Goal: Check status: Check status

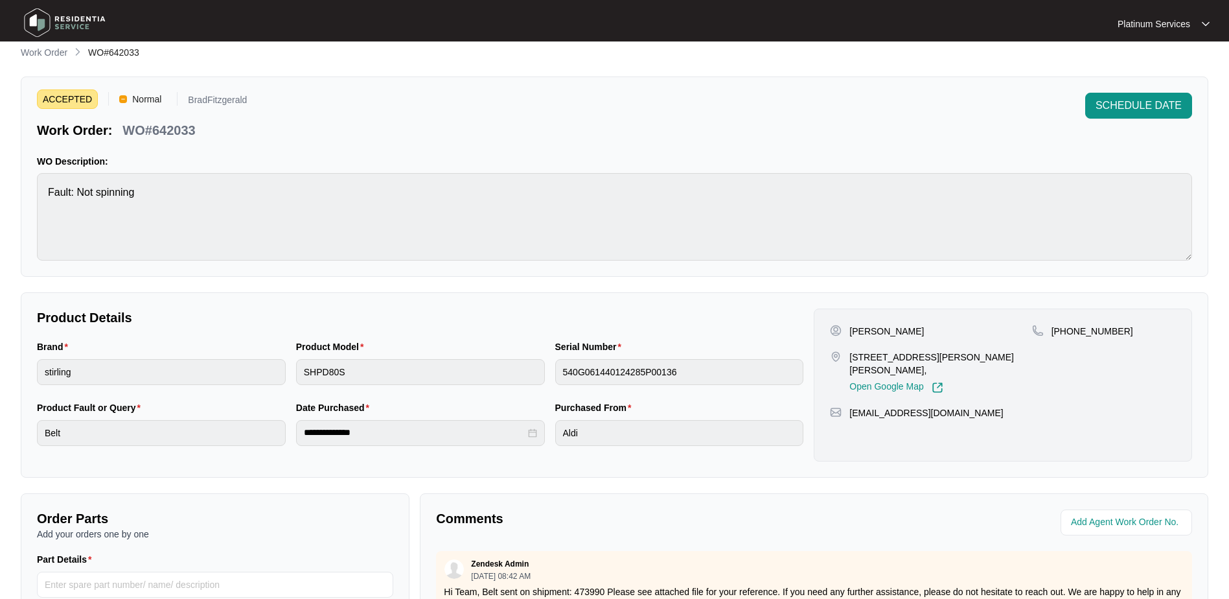
scroll to position [2, 0]
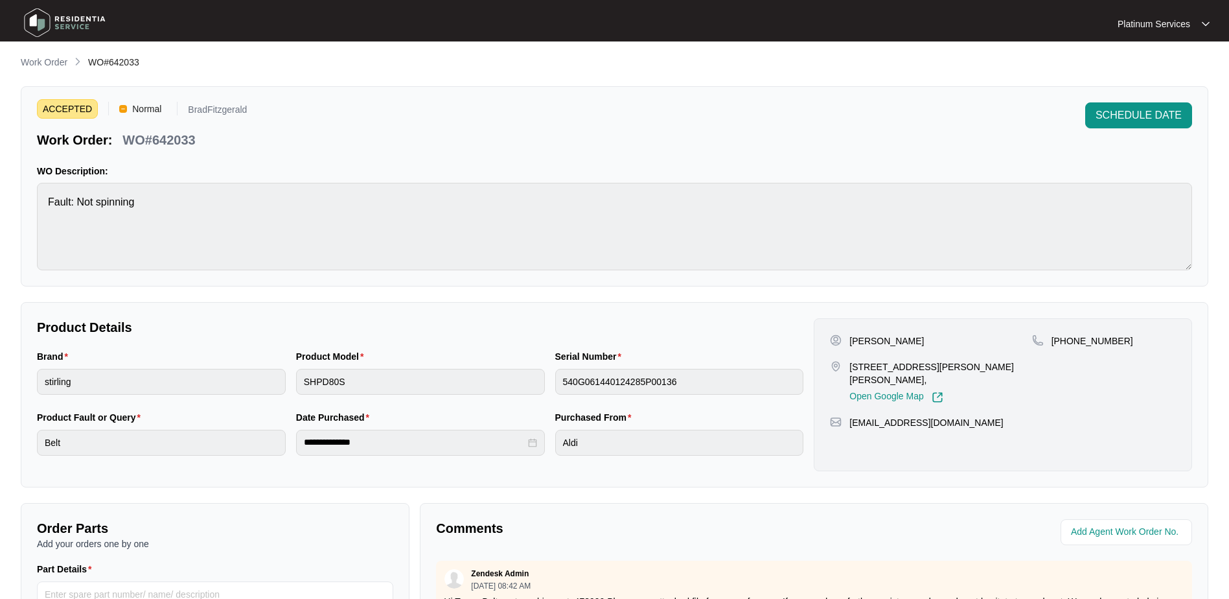
click at [80, 19] on img at bounding box center [64, 22] width 91 height 39
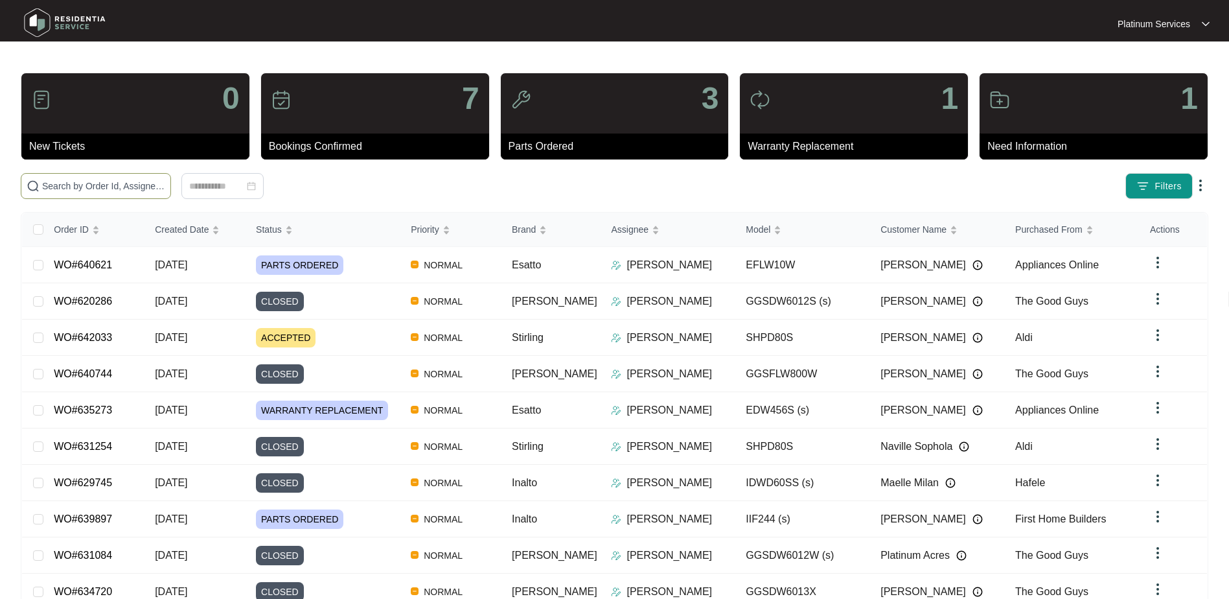
click at [109, 183] on input "text" at bounding box center [103, 186] width 123 height 14
paste input "634993"
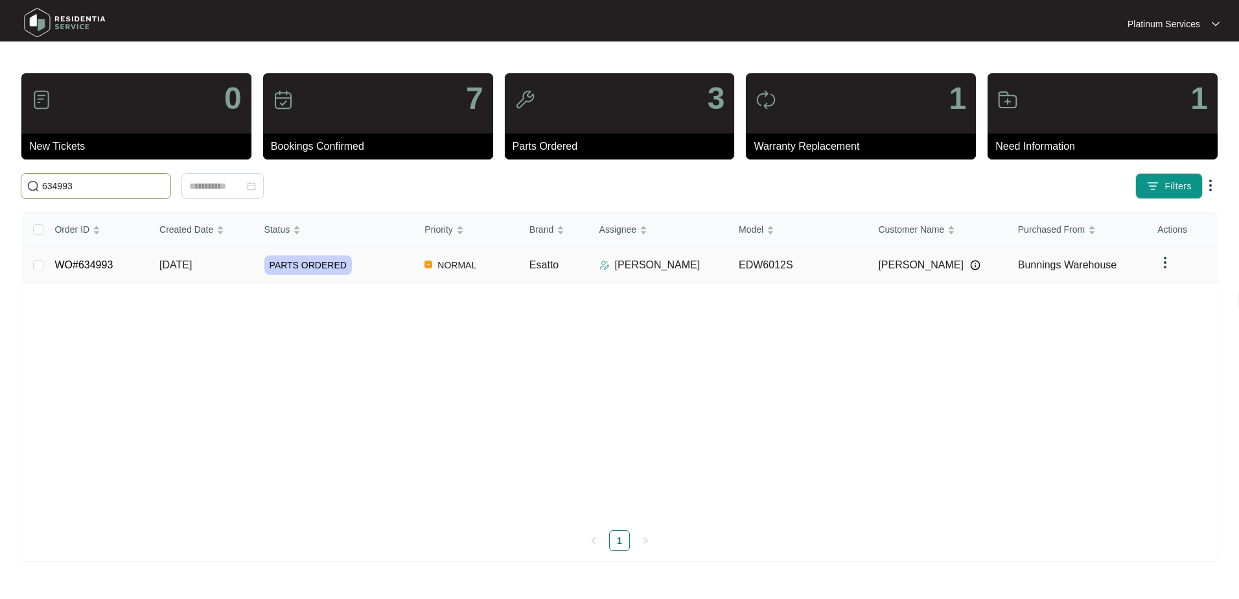
type input "634993"
click at [383, 270] on div "PARTS ORDERED" at bounding box center [339, 264] width 150 height 19
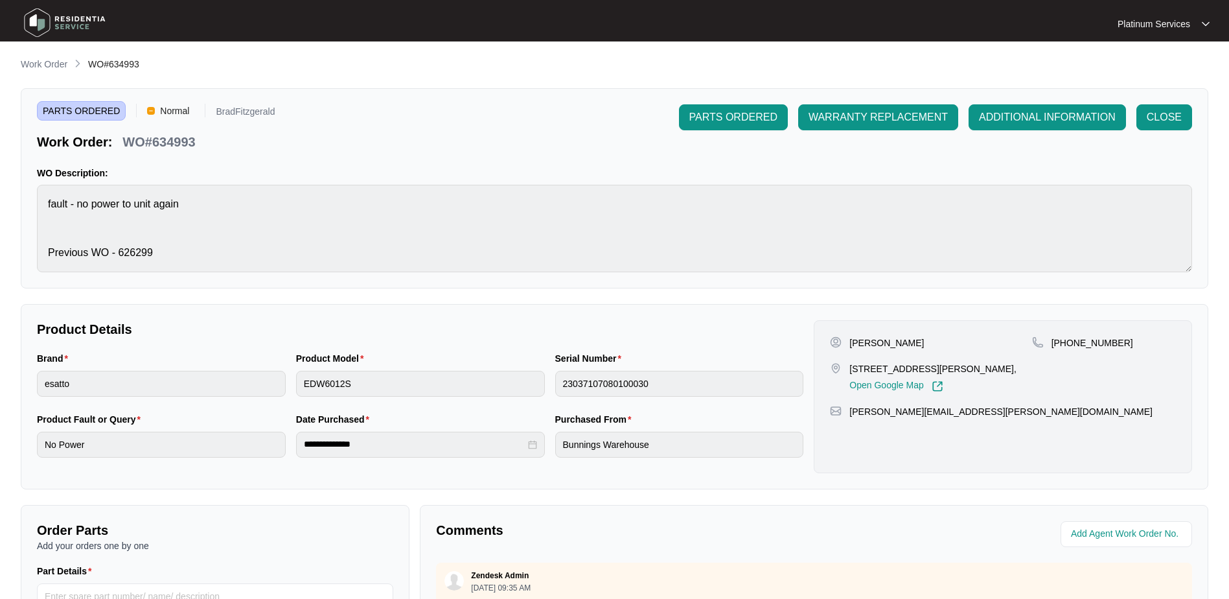
scroll to position [65, 0]
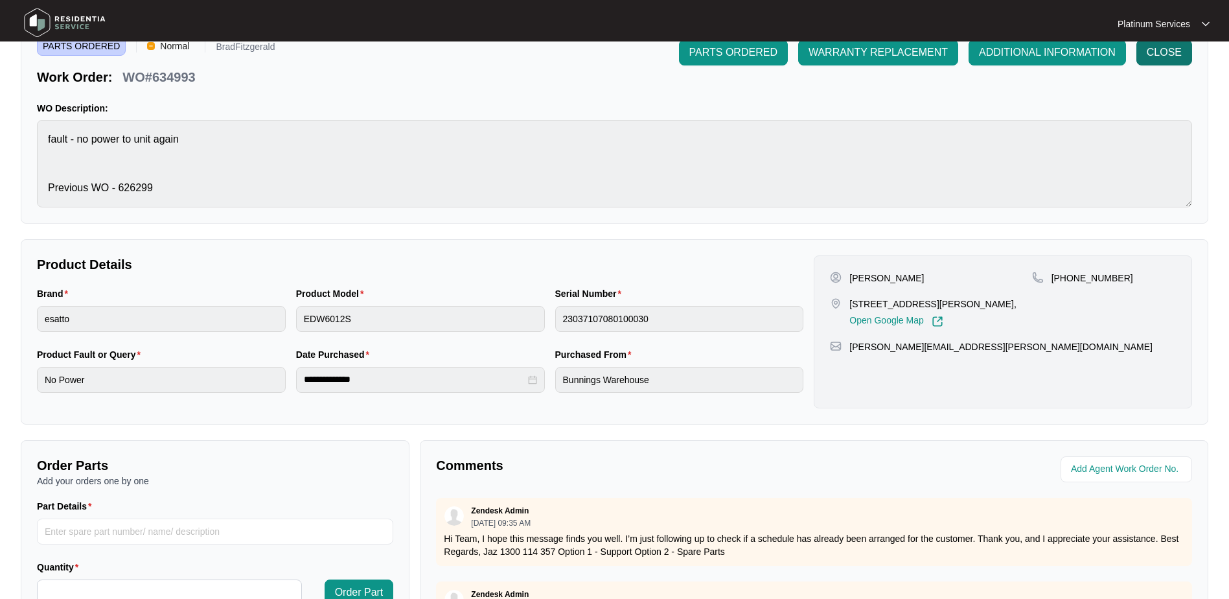
click at [1175, 58] on span "CLOSE" at bounding box center [1164, 53] width 35 height 16
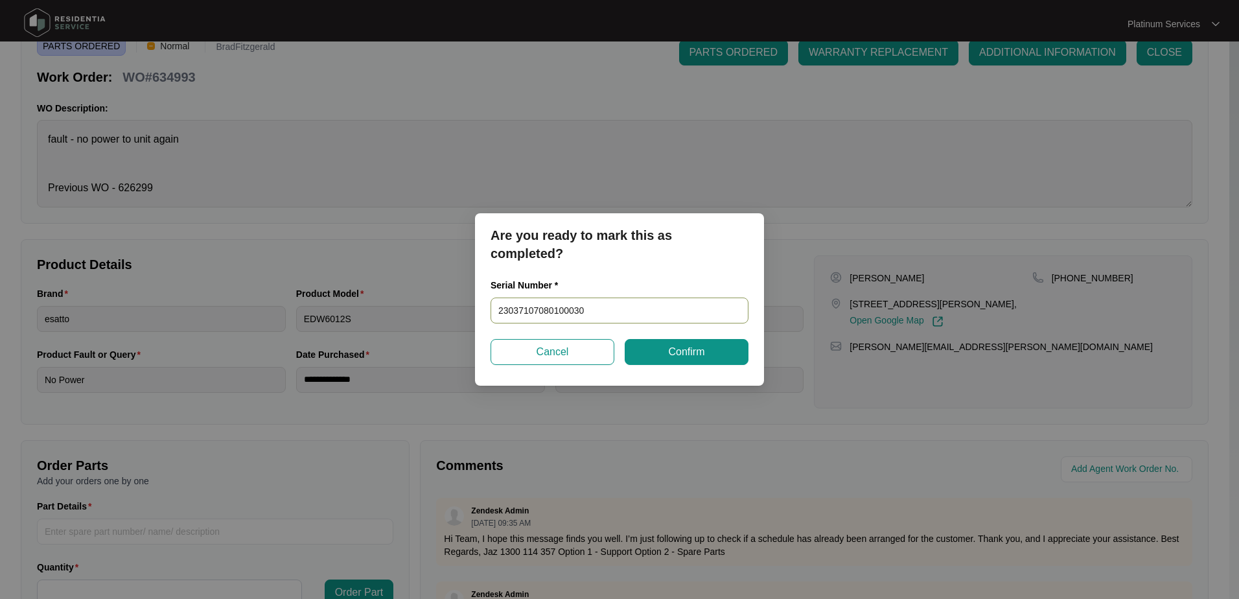
drag, startPoint x: 622, startPoint y: 309, endPoint x: 498, endPoint y: 316, distance: 124.0
click at [498, 316] on input "23037107080100030" at bounding box center [619, 310] width 258 height 26
click at [715, 347] on button "Confirm" at bounding box center [687, 352] width 124 height 26
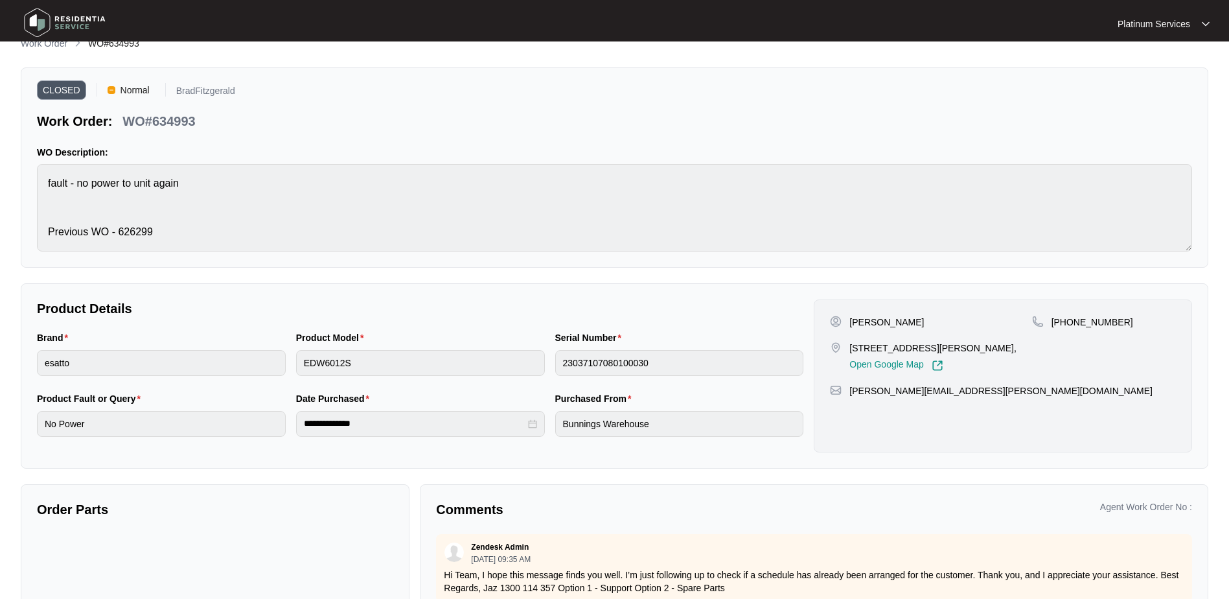
scroll to position [0, 0]
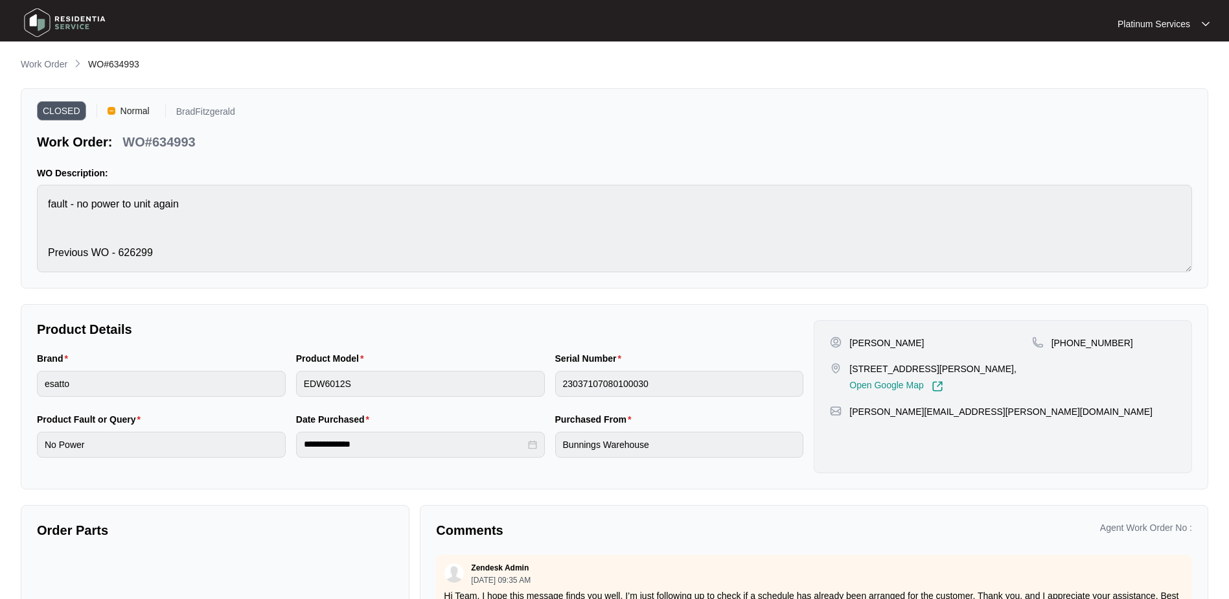
click at [63, 64] on p "Work Order" at bounding box center [44, 64] width 47 height 13
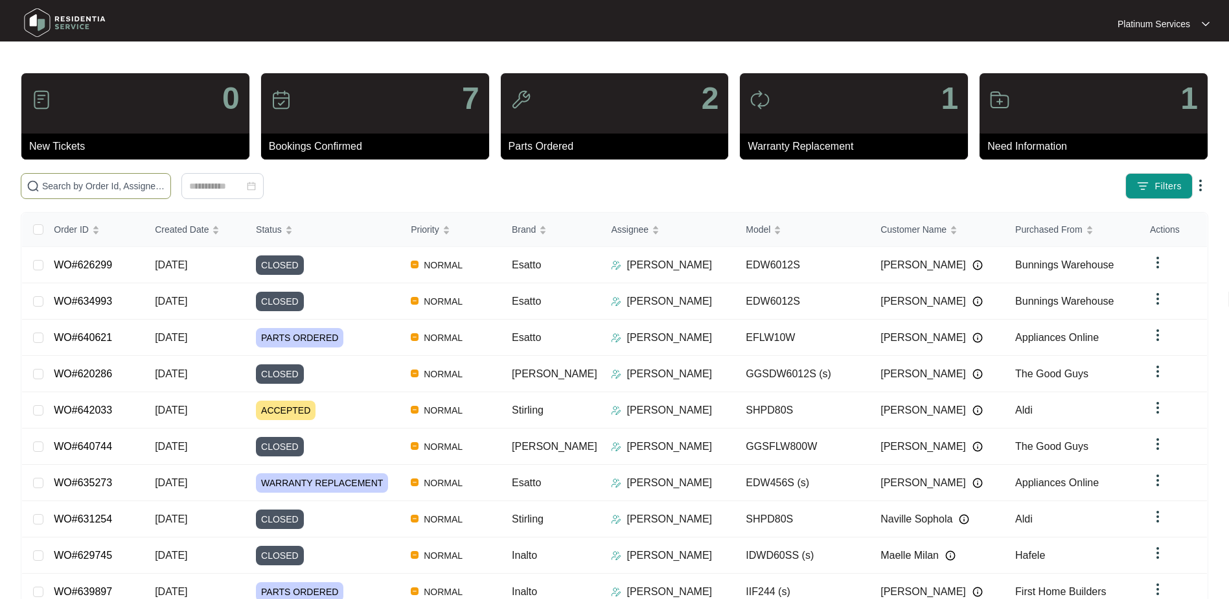
click at [111, 183] on input "text" at bounding box center [103, 186] width 123 height 14
paste input "637694"
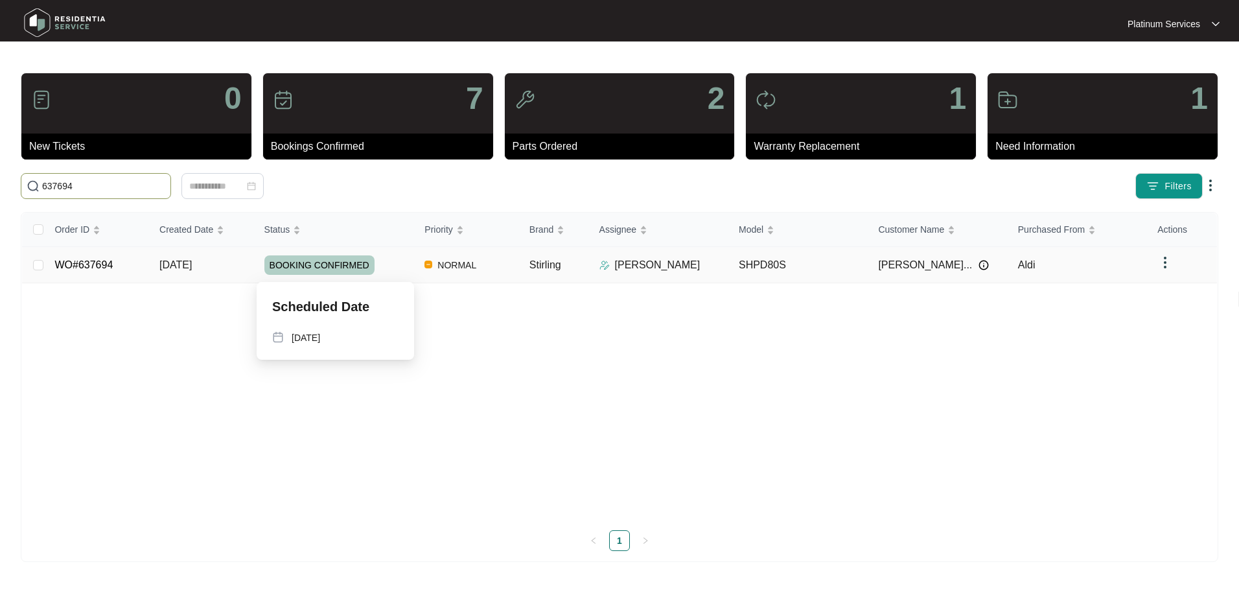
type input "637694"
click at [369, 262] on div "BOOKING CONFIRMED" at bounding box center [339, 264] width 150 height 19
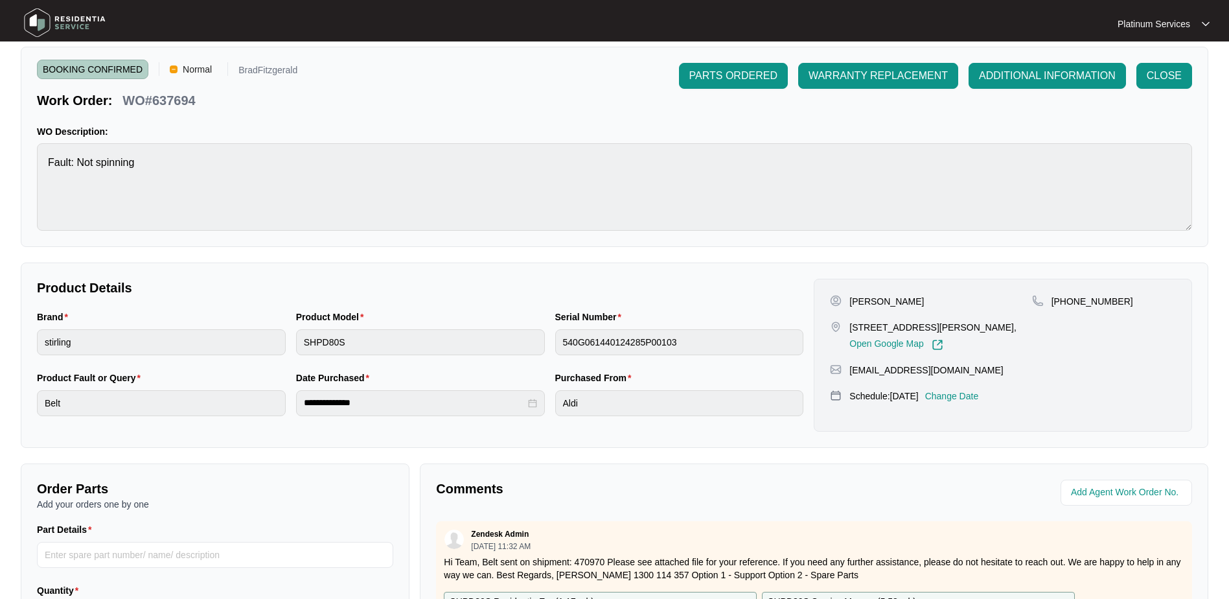
scroll to position [65, 0]
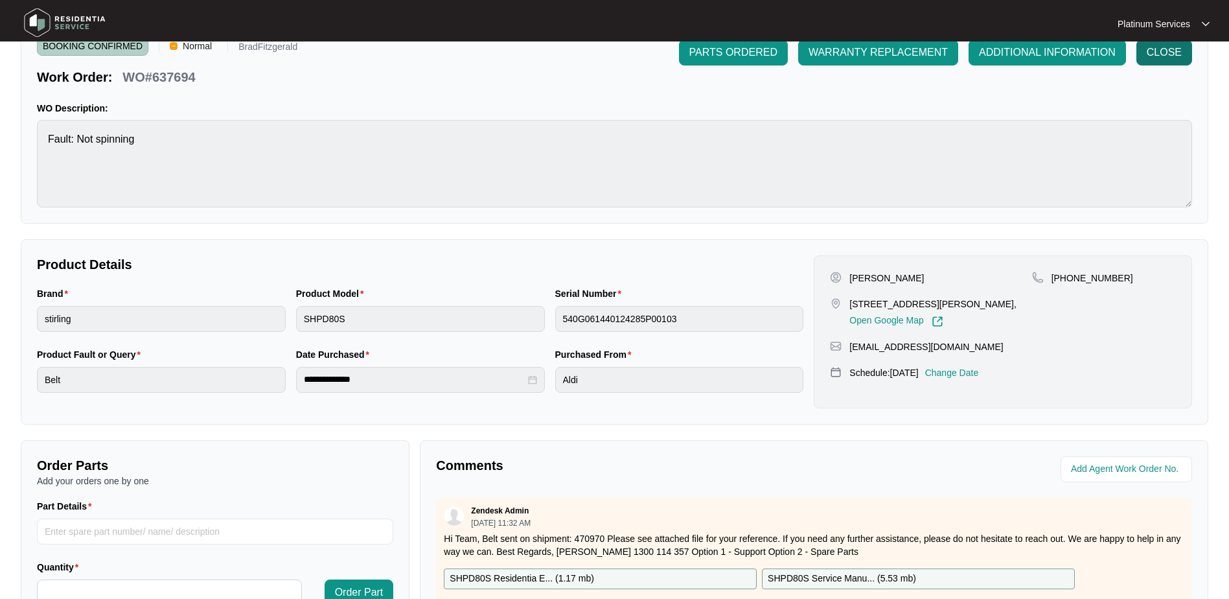
click at [1163, 46] on span "CLOSE" at bounding box center [1164, 53] width 35 height 16
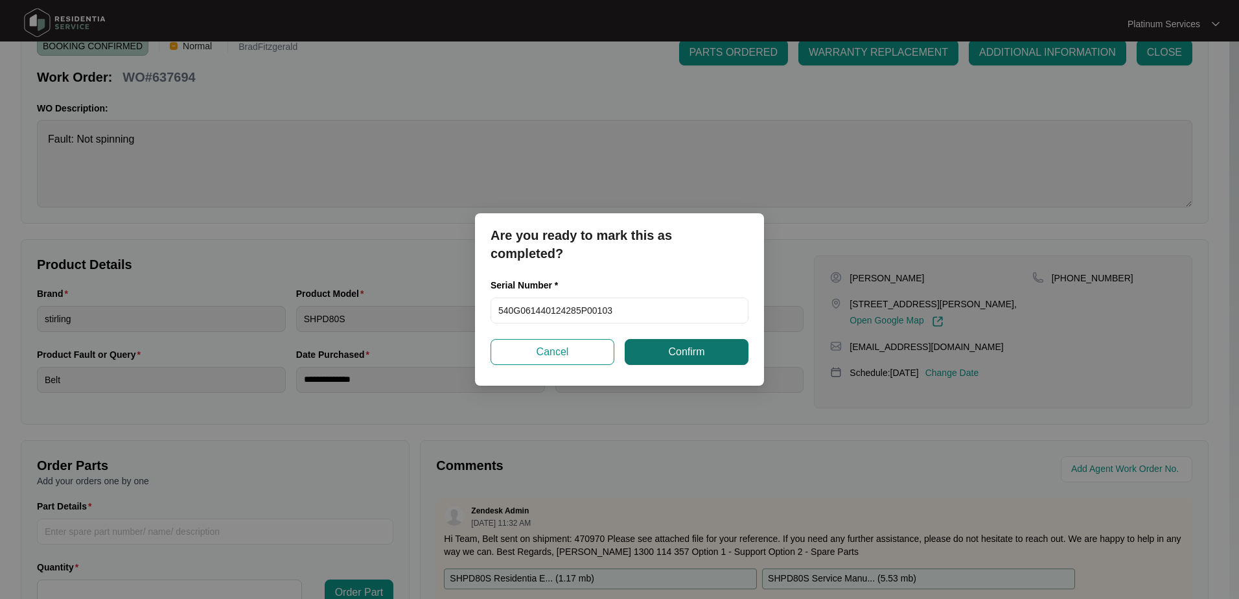
click at [705, 348] on button "Confirm" at bounding box center [687, 352] width 124 height 26
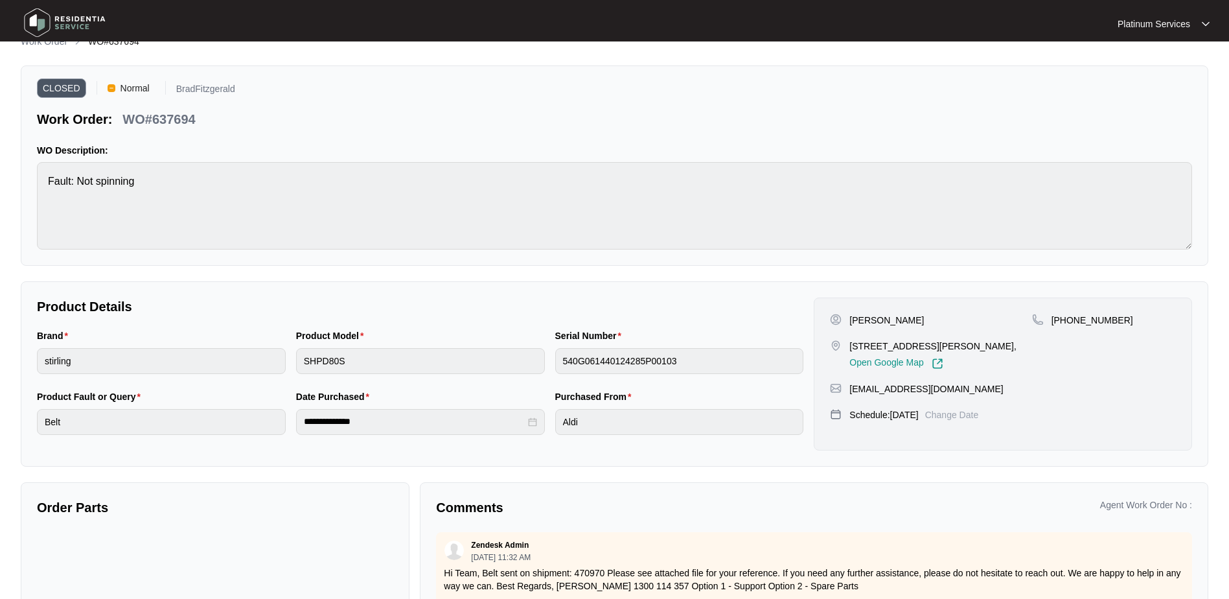
scroll to position [0, 0]
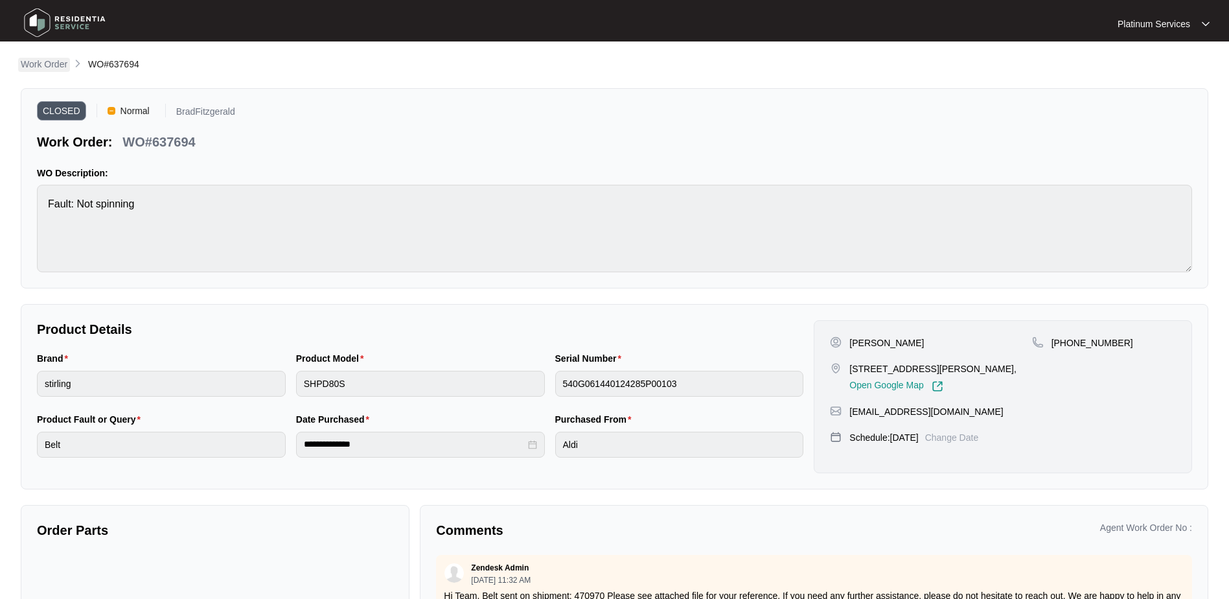
click at [47, 58] on p "Work Order" at bounding box center [44, 64] width 47 height 13
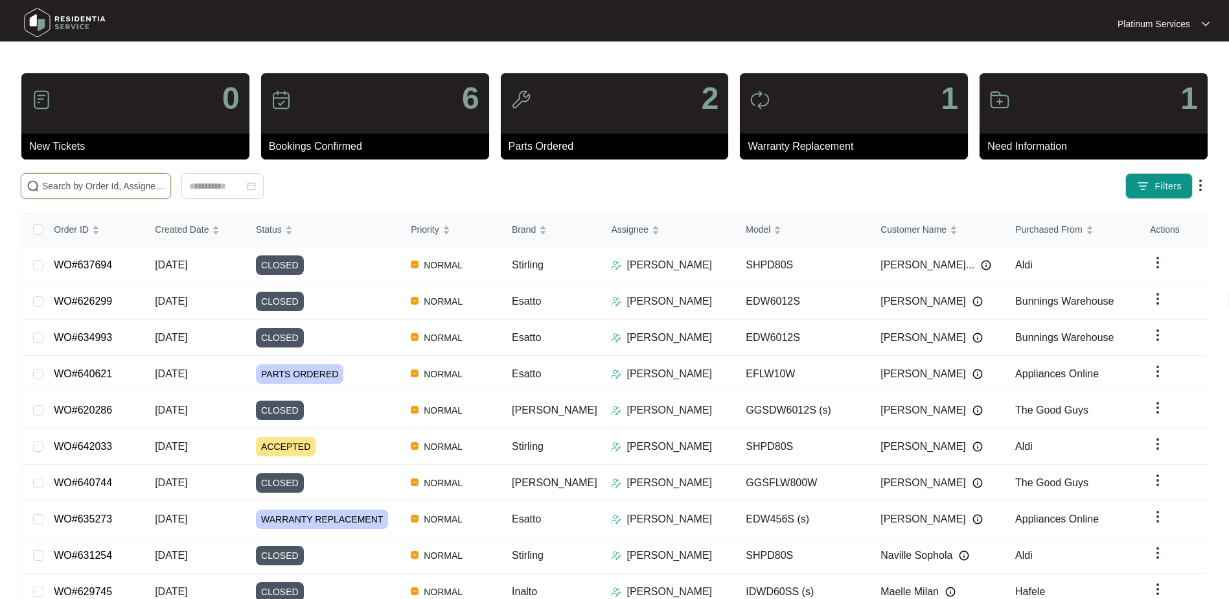
click at [125, 187] on input "text" at bounding box center [103, 186] width 123 height 14
paste input "639036"
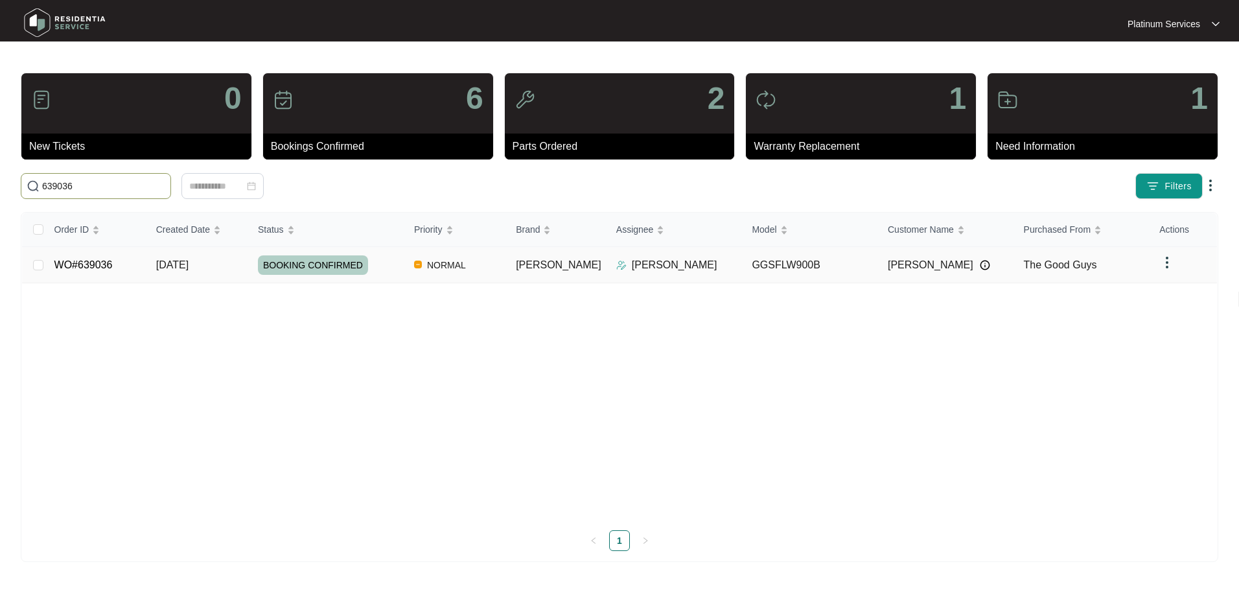
type input "639036"
click at [403, 272] on div "BOOKING CONFIRMED" at bounding box center [331, 264] width 146 height 19
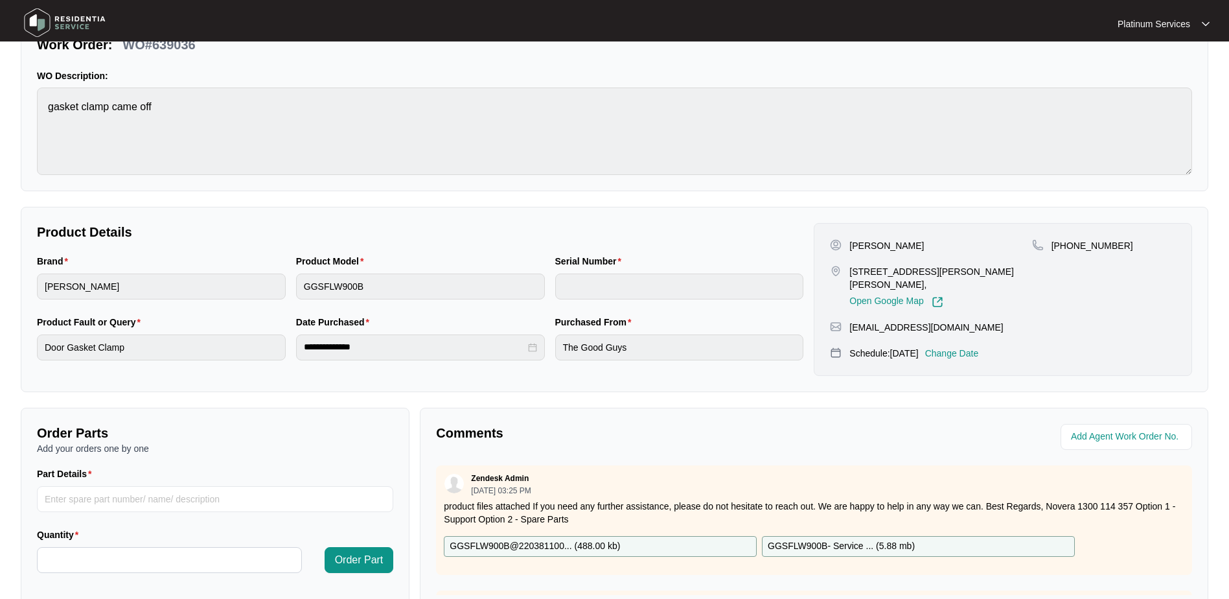
scroll to position [65, 0]
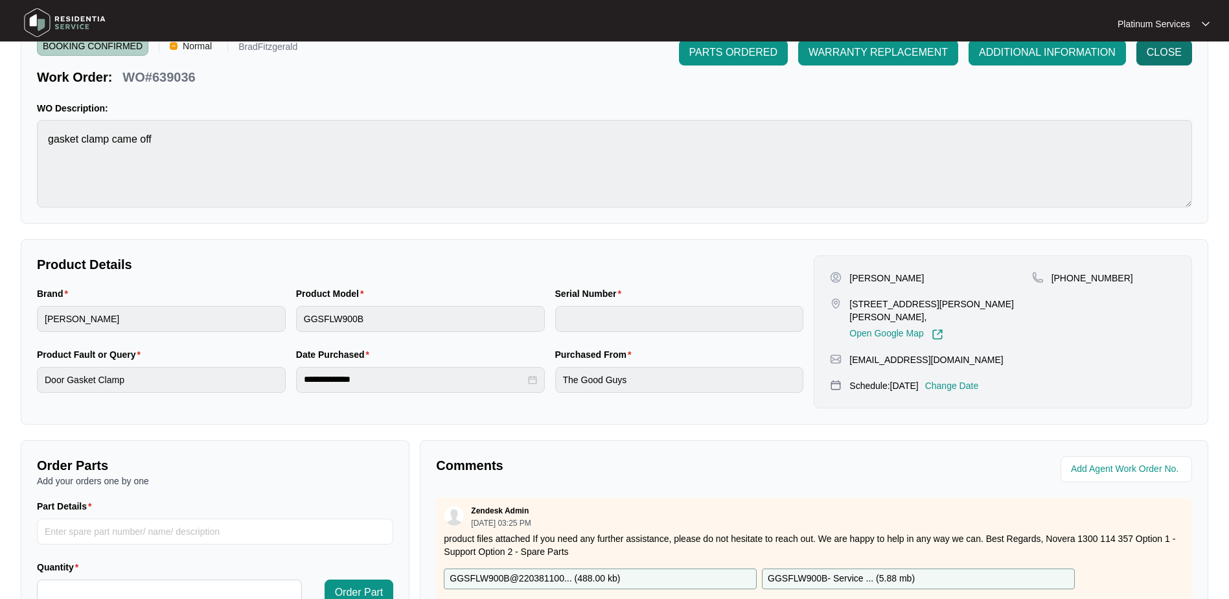
click at [1163, 51] on span "CLOSE" at bounding box center [1164, 53] width 35 height 16
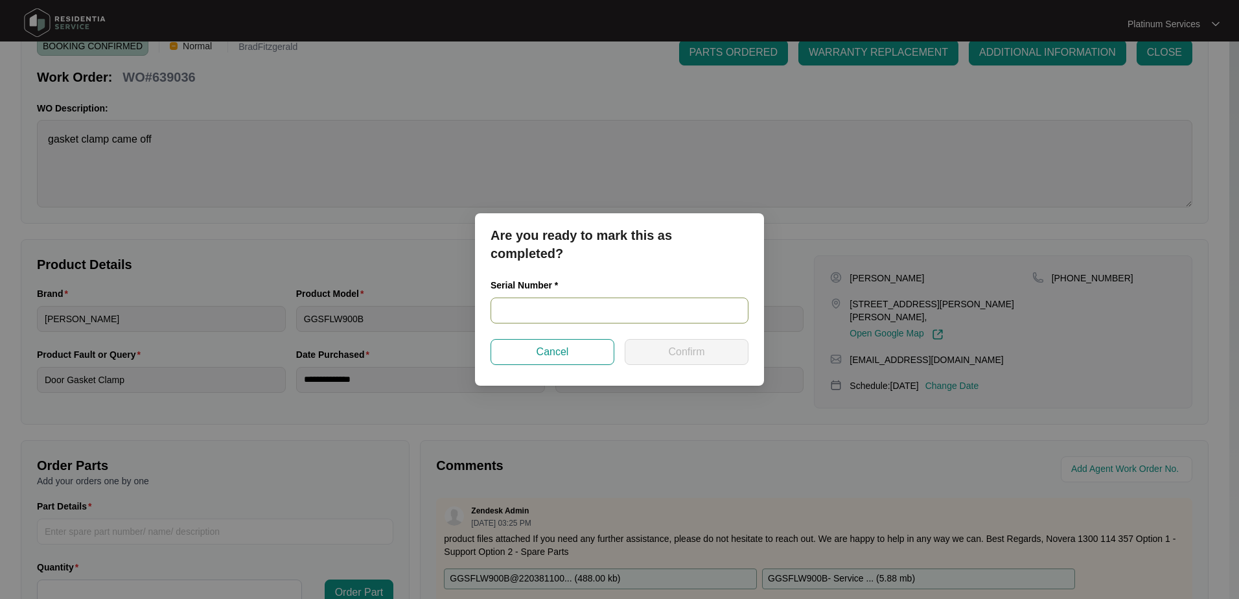
click at [521, 323] on div "Serial Number *" at bounding box center [619, 308] width 268 height 61
click at [522, 318] on input "text" at bounding box center [619, 310] width 258 height 26
drag, startPoint x: 617, startPoint y: 310, endPoint x: 480, endPoint y: 316, distance: 136.8
click at [480, 316] on div "Are you ready to mark this as completed? Serial Number * 540P385870145155S00093…" at bounding box center [619, 299] width 289 height 172
type input "540P385870145155S00093"
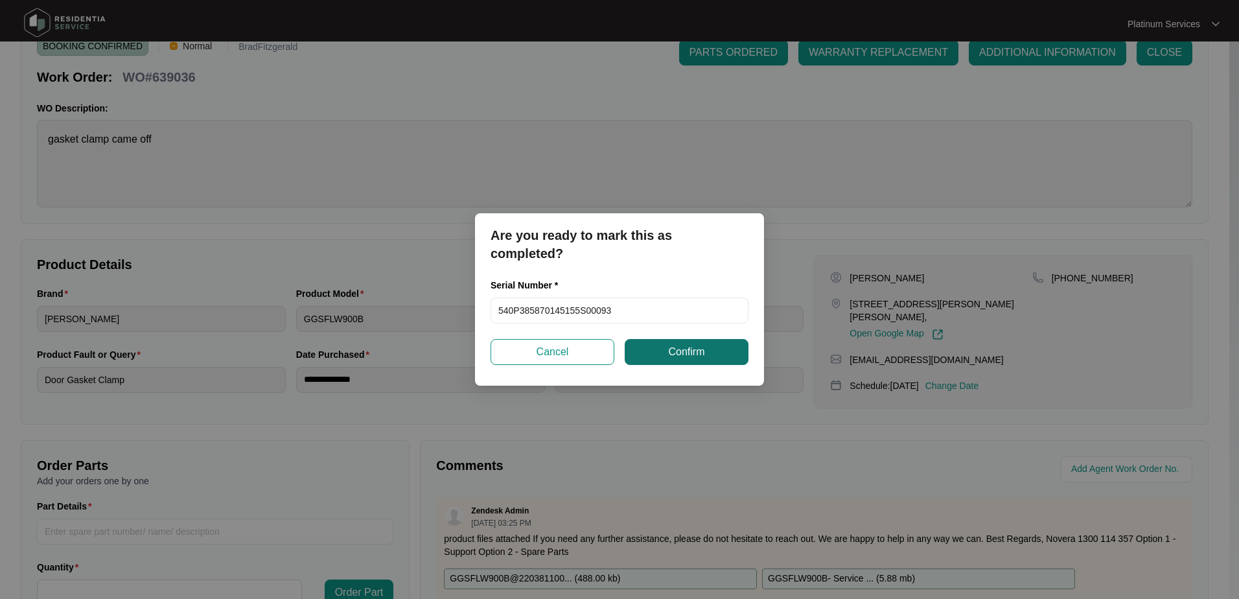
click at [706, 352] on button "Confirm" at bounding box center [687, 352] width 124 height 26
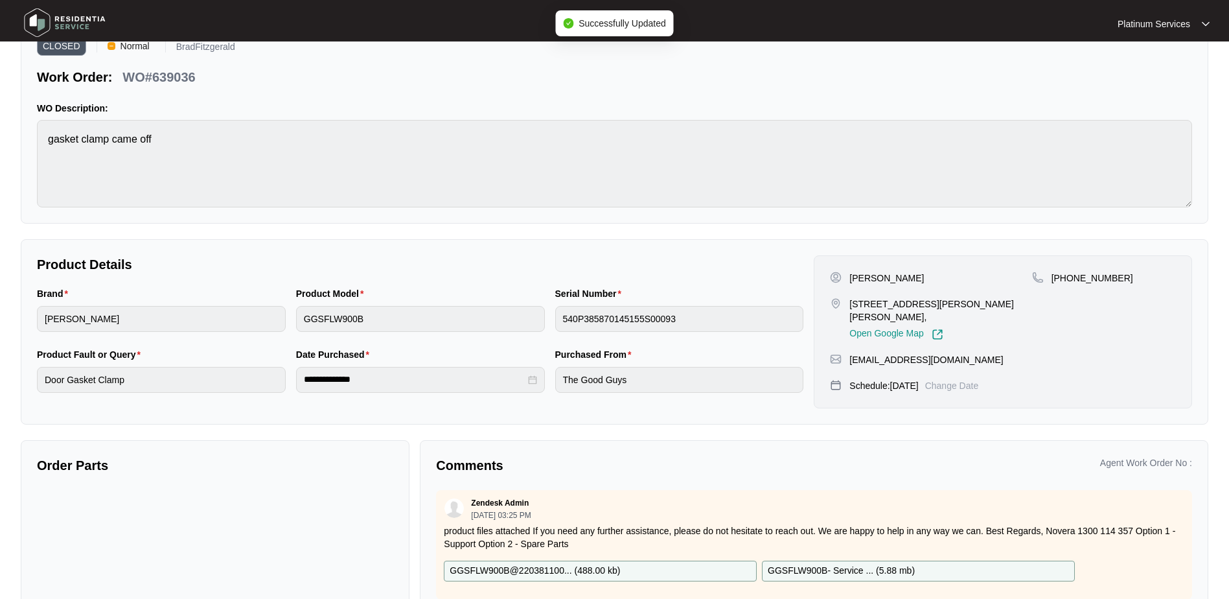
type input "540P385870145155S00093"
click at [82, 28] on img at bounding box center [64, 22] width 91 height 39
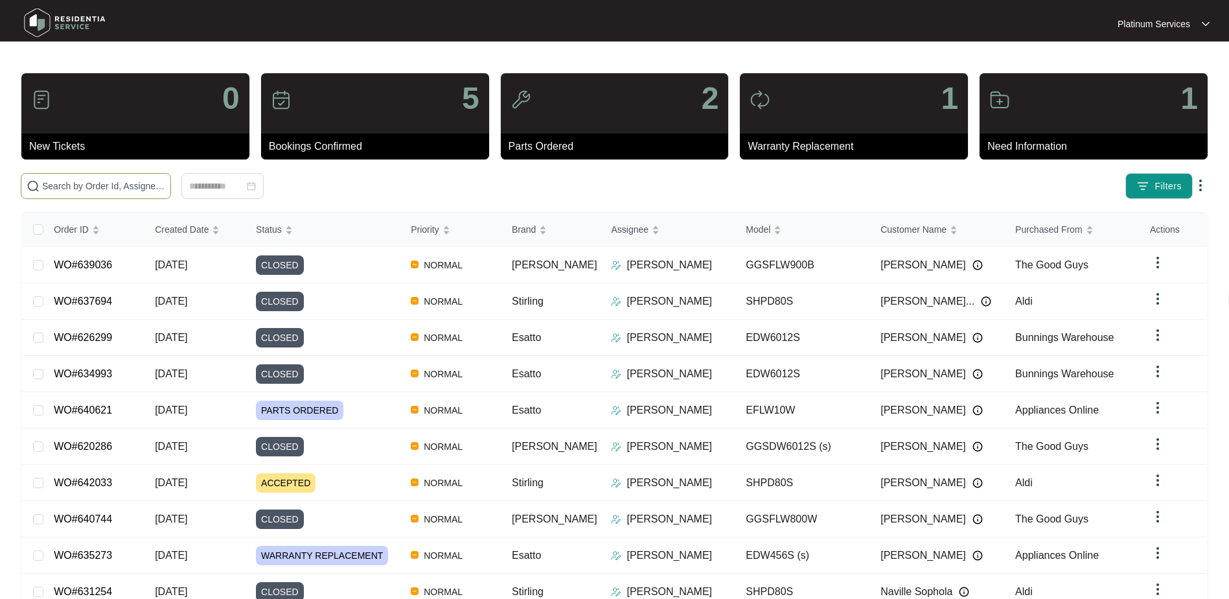
click at [102, 179] on input "text" at bounding box center [103, 186] width 123 height 14
click at [118, 190] on input "text" at bounding box center [103, 186] width 123 height 14
paste input "640744"
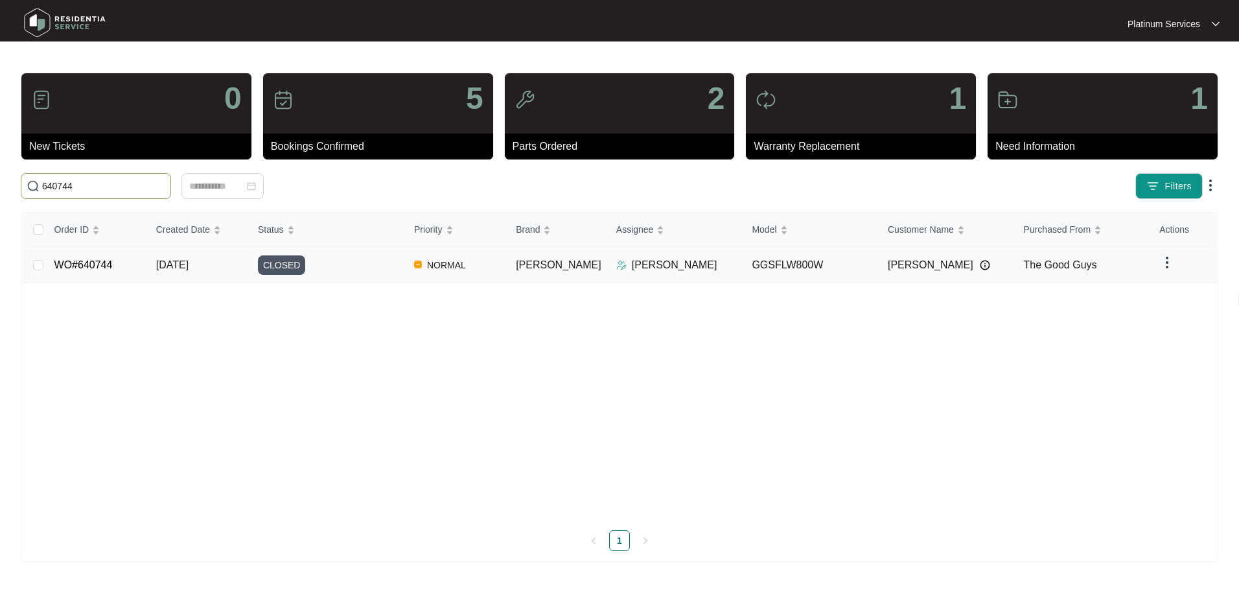
type input "640744"
click at [372, 257] on div "CLOSED" at bounding box center [331, 264] width 146 height 19
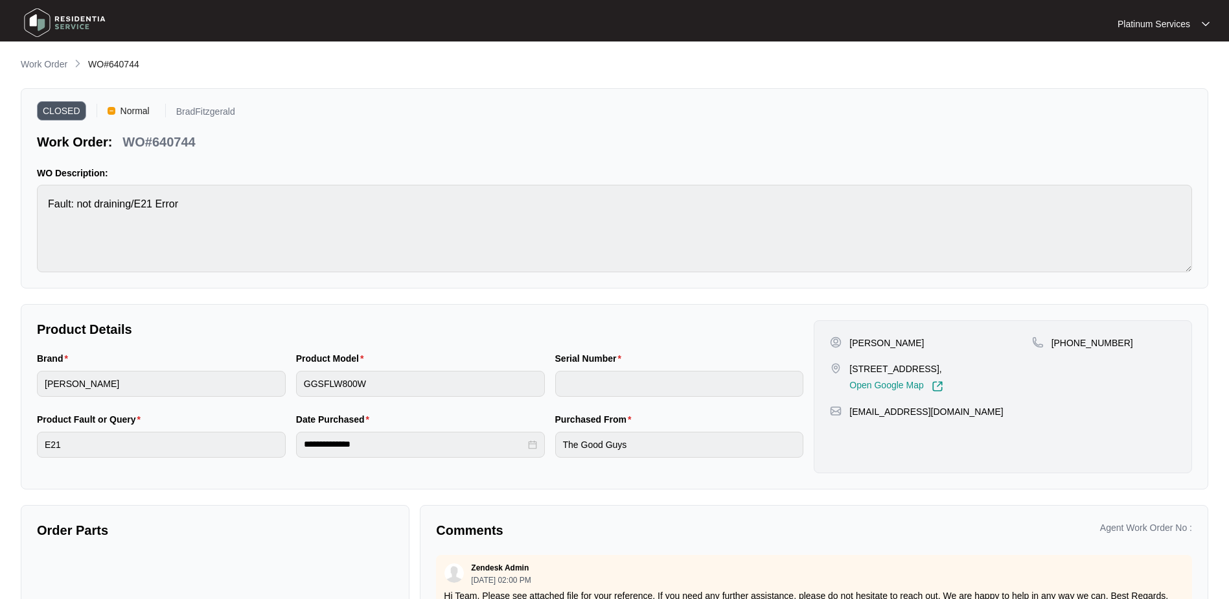
click at [55, 67] on p "Work Order" at bounding box center [44, 64] width 47 height 13
